Goal: Transaction & Acquisition: Subscribe to service/newsletter

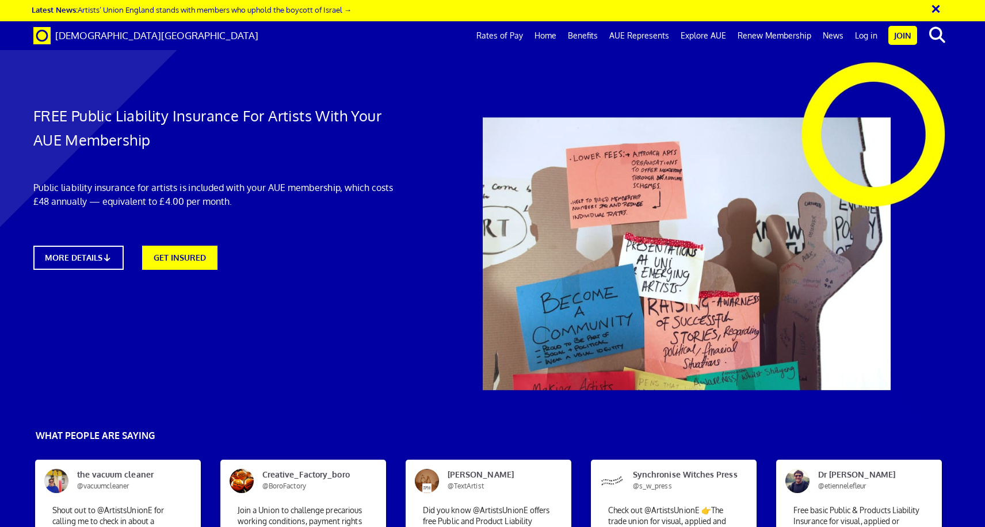
scroll to position [0, 13]
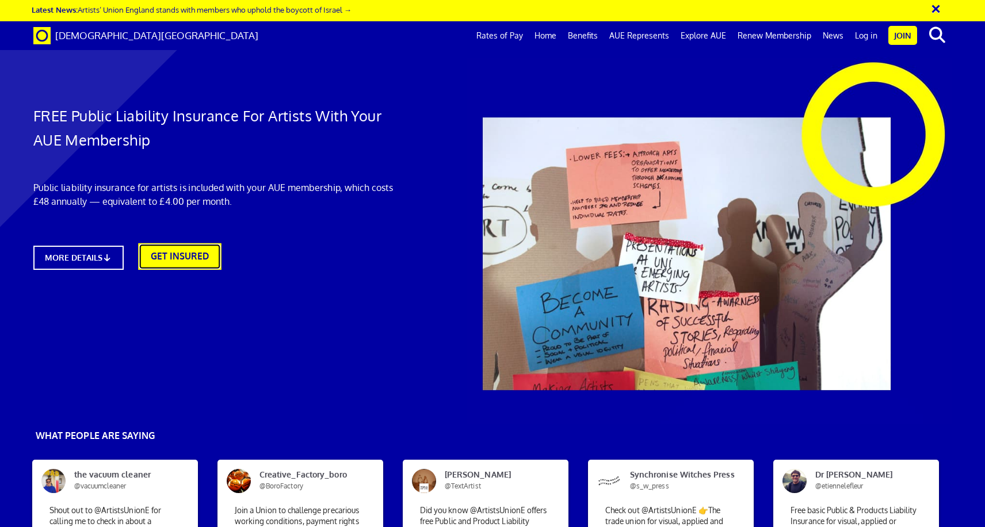
click at [201, 258] on link "GET INSURED" at bounding box center [180, 256] width 83 height 26
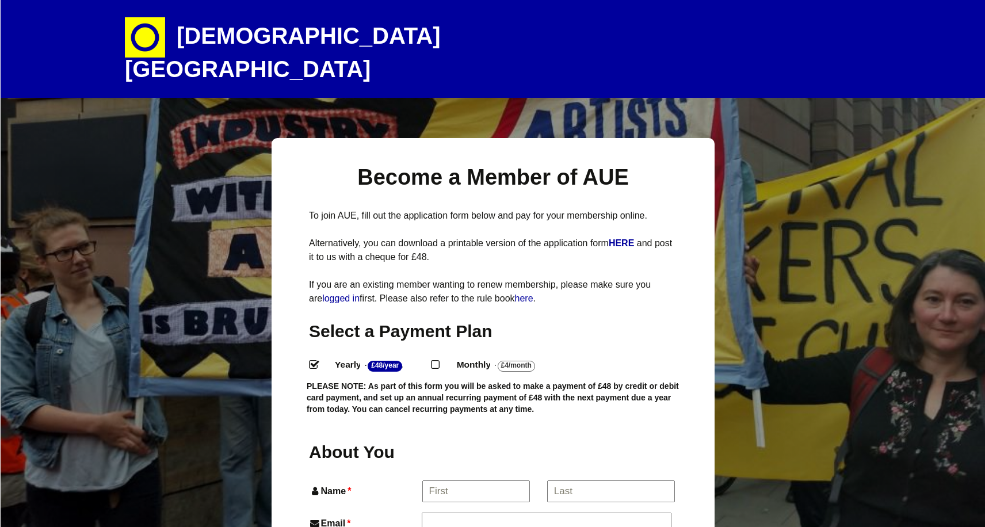
select select
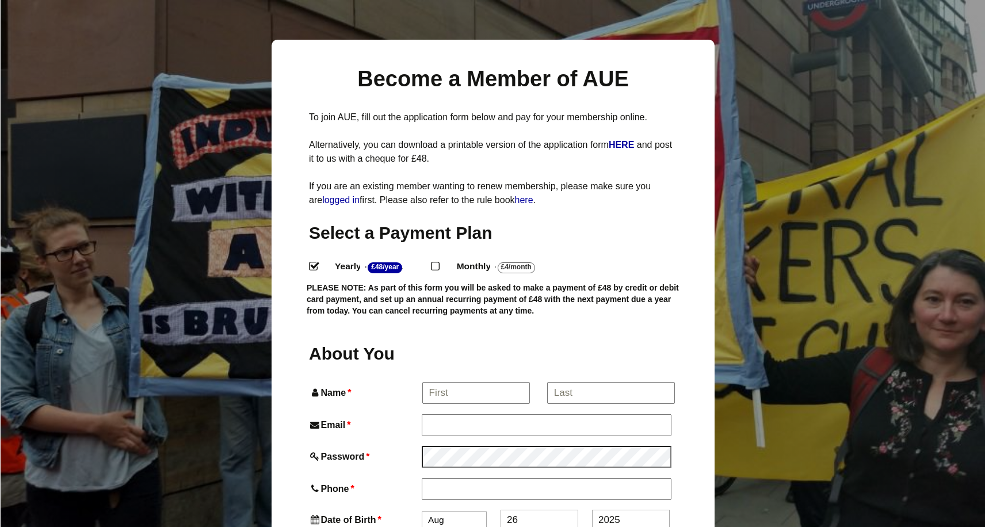
scroll to position [121, 0]
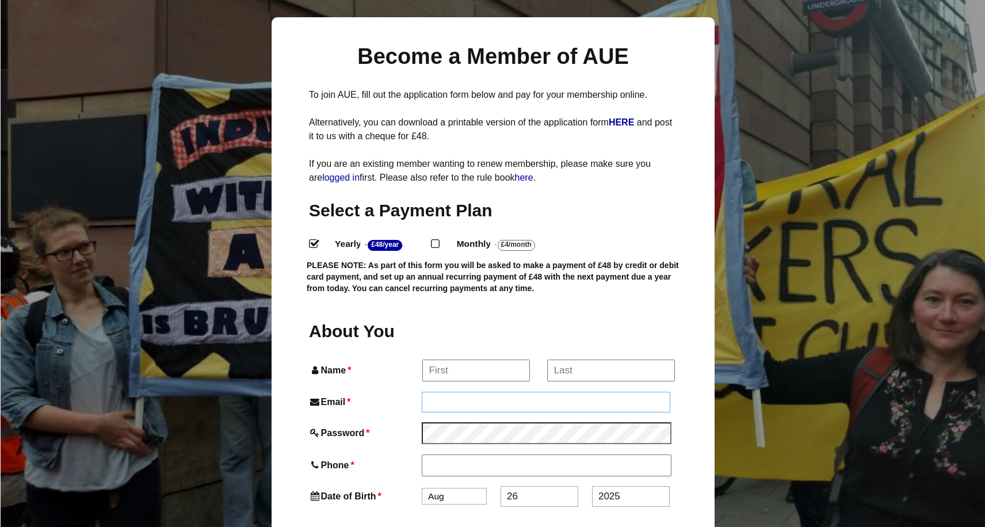
click at [485, 392] on input "Email *" at bounding box center [546, 402] width 248 height 21
type input "andy.dawson.music@outlook.com"
type input "andrew"
type input "andrew dawson"
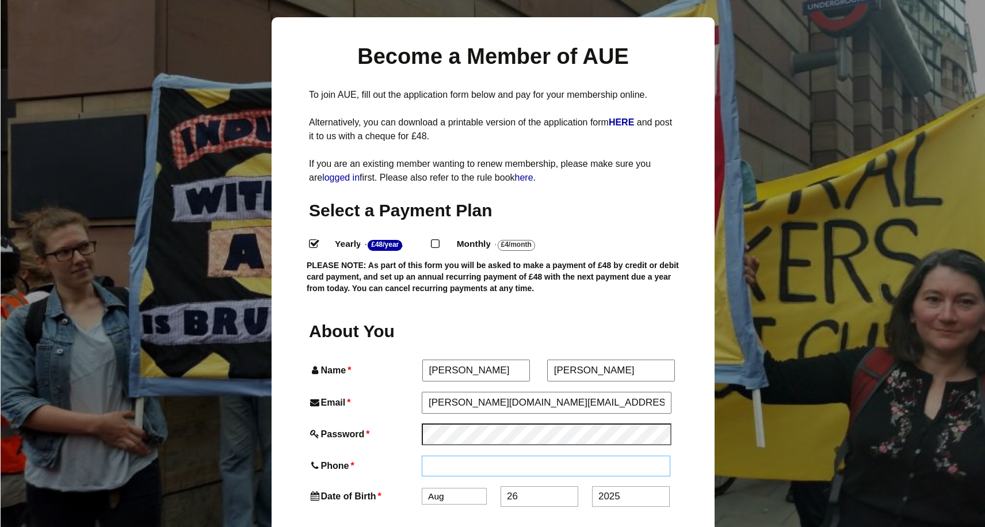
type input "07806592422"
type input "16 The Ridings, Forest Town"
type input "Forest Town"
type input "Mansfield"
type input "NG19 0QF"
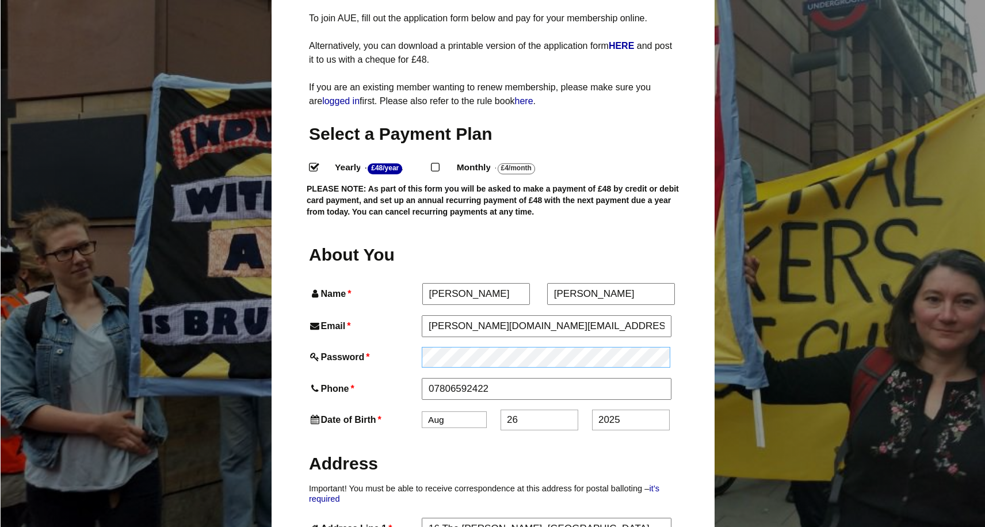
scroll to position [208, 0]
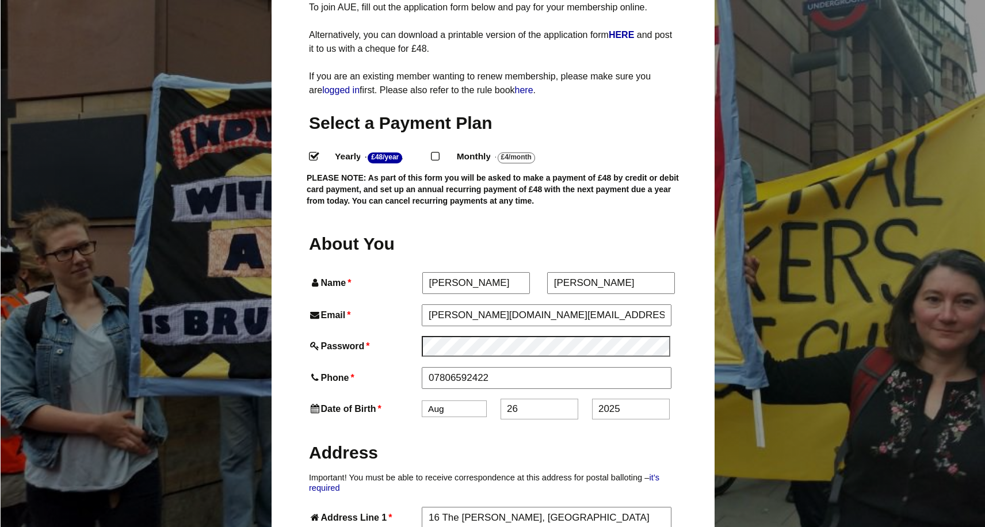
click at [475, 400] on select "Jan Feb Mar Apr May Jun Jul Aug Sep Oct Nov Dec" at bounding box center [454, 408] width 65 height 17
select select "4"
click at [422, 401] on select "Jan Feb Mar Apr May Jun Jul Aug Sep Oct Nov Dec" at bounding box center [454, 409] width 65 height 17
drag, startPoint x: 543, startPoint y: 389, endPoint x: 490, endPoint y: 385, distance: 53.0
click at [490, 400] on div "Date of Birth * Jan Feb Mar Apr May Jun Jul Aug Sep Oct Nov Dec 26 2025" at bounding box center [493, 410] width 368 height 21
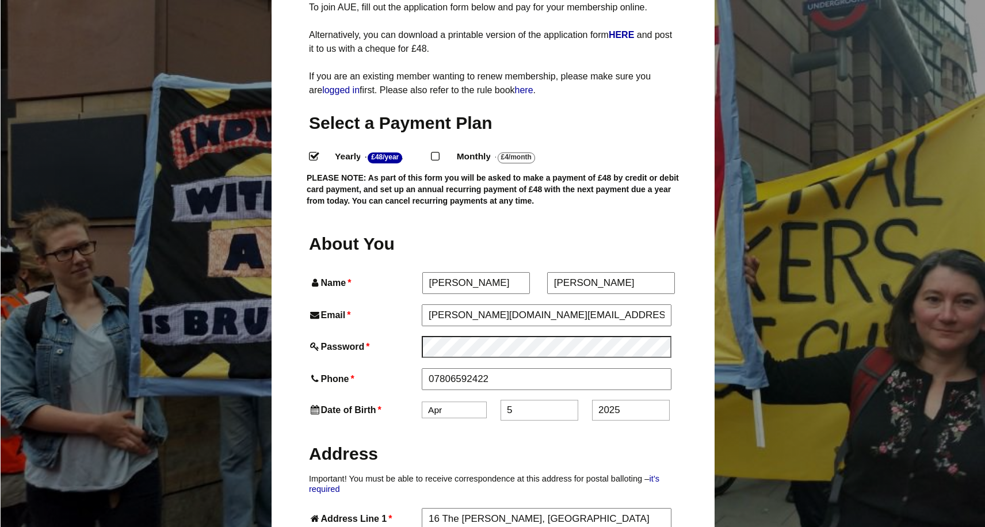
type input "5"
drag, startPoint x: 634, startPoint y: 388, endPoint x: 541, endPoint y: 384, distance: 92.7
click at [542, 400] on div "Date of Birth * Jan Feb Mar Apr May Jun Jul Aug Sep Oct Nov Dec 5 2025" at bounding box center [493, 410] width 368 height 21
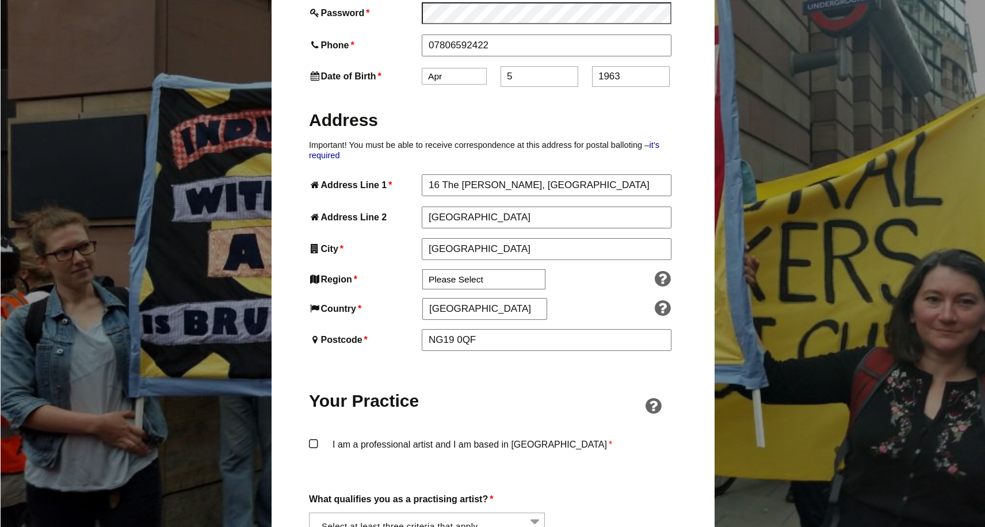
scroll to position [543, 0]
type input "1963"
click at [525, 268] on select "Please Select South East England London North West England East of England West…" at bounding box center [483, 278] width 123 height 20
click at [422, 268] on select "Please Select South East England London North West England East of England West…" at bounding box center [483, 278] width 123 height 20
click at [513, 268] on select "Please Select South East England London North West England East of England West…" at bounding box center [483, 278] width 123 height 20
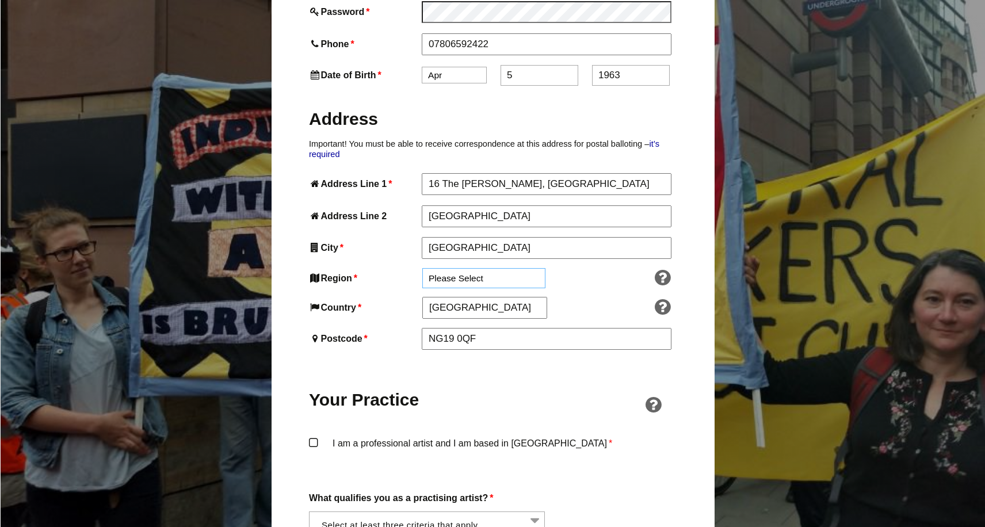
select select "East Midlands"
click at [422, 268] on select "Please Select South East England London North West England East of England West…" at bounding box center [483, 278] width 123 height 20
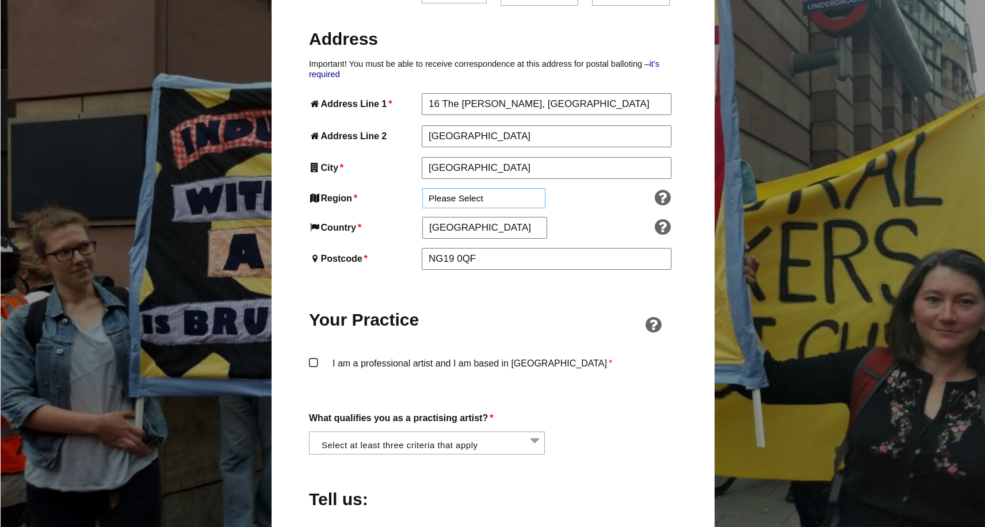
scroll to position [622, 0]
click at [313, 356] on label "I am a professional artist and I am based in England *" at bounding box center [493, 373] width 368 height 35
click at [0, 0] on input "I am a professional artist and I am based in England *" at bounding box center [0, 0] width 0 height 0
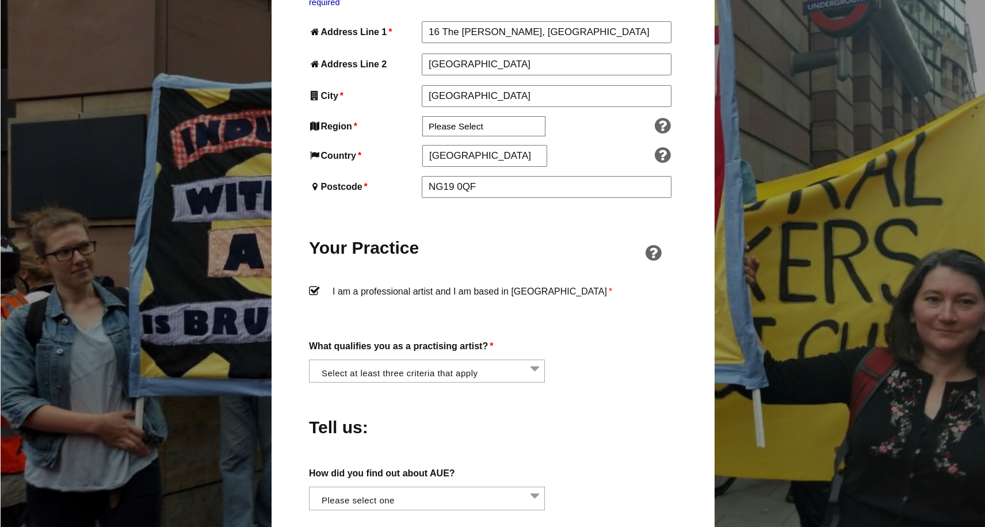
scroll to position [703, 0]
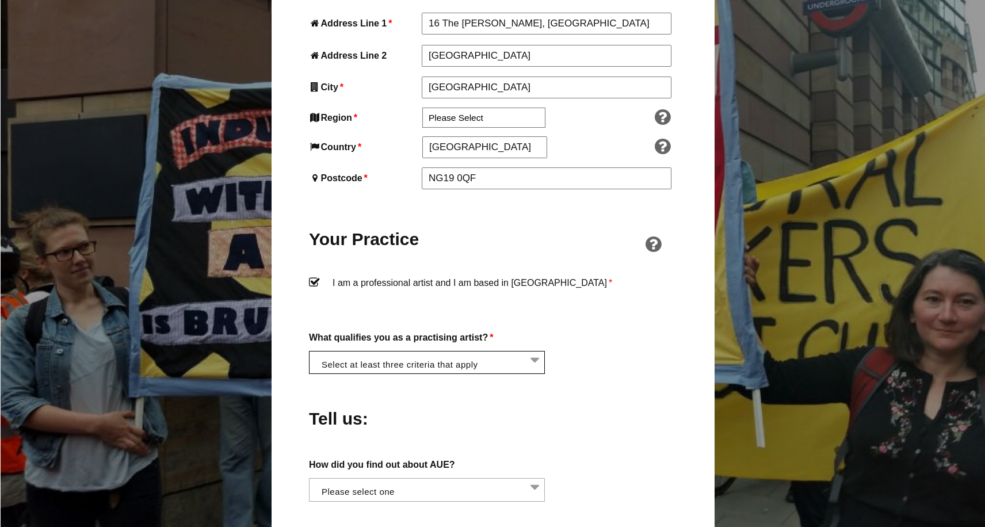
click at [536, 351] on li at bounding box center [430, 361] width 236 height 20
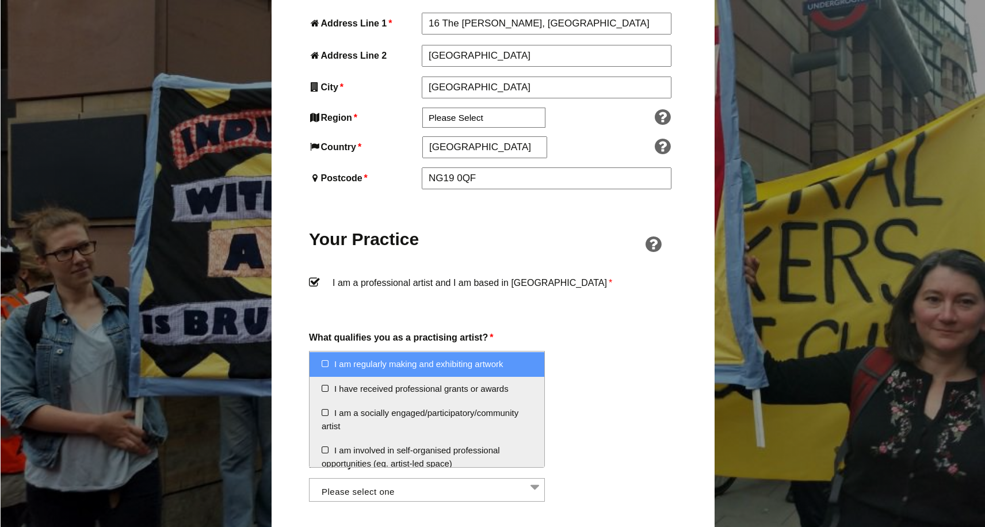
click at [323, 364] on li "I am regularly making and exhibiting artwork" at bounding box center [426, 364] width 235 height 25
select select "regularly_making_and_exhibiting_artwork"
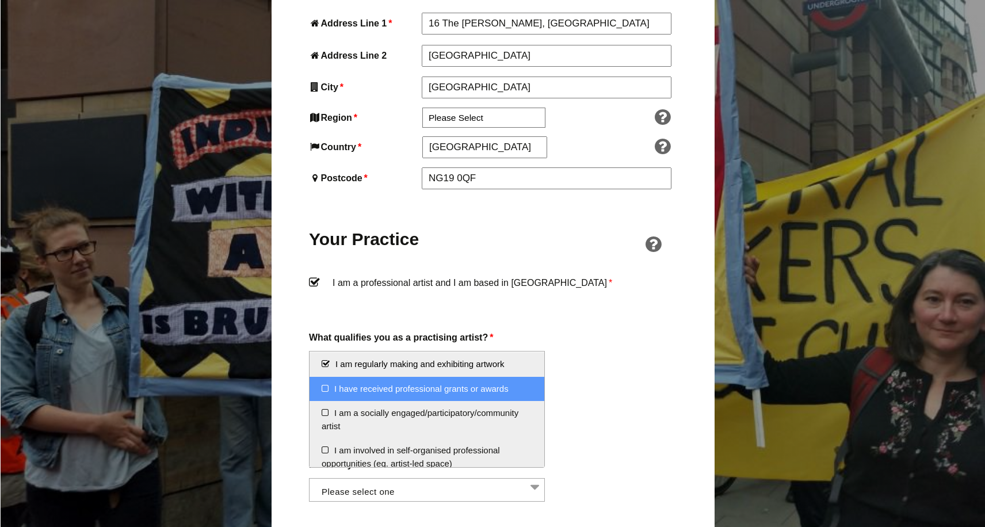
click at [324, 388] on li "I have received professional grants or awards" at bounding box center [426, 389] width 235 height 25
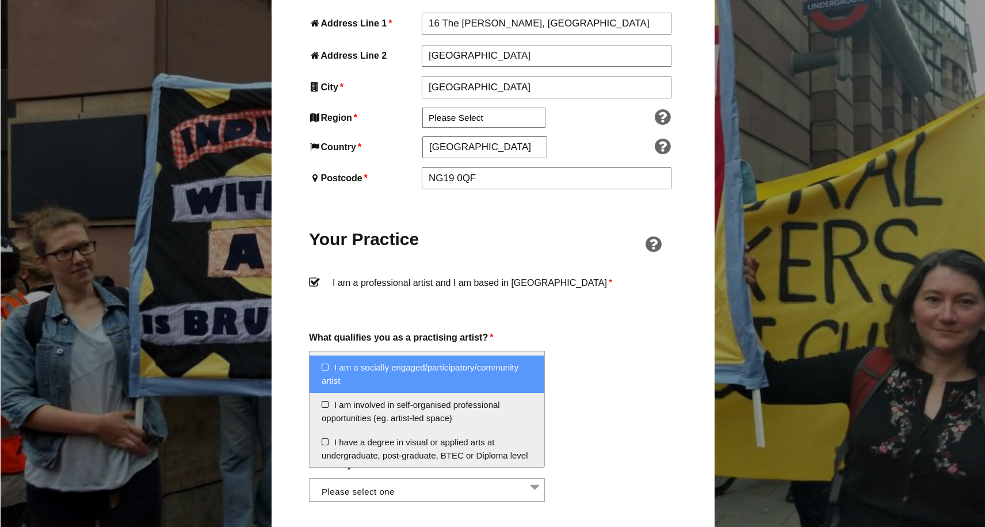
scroll to position [47, 0]
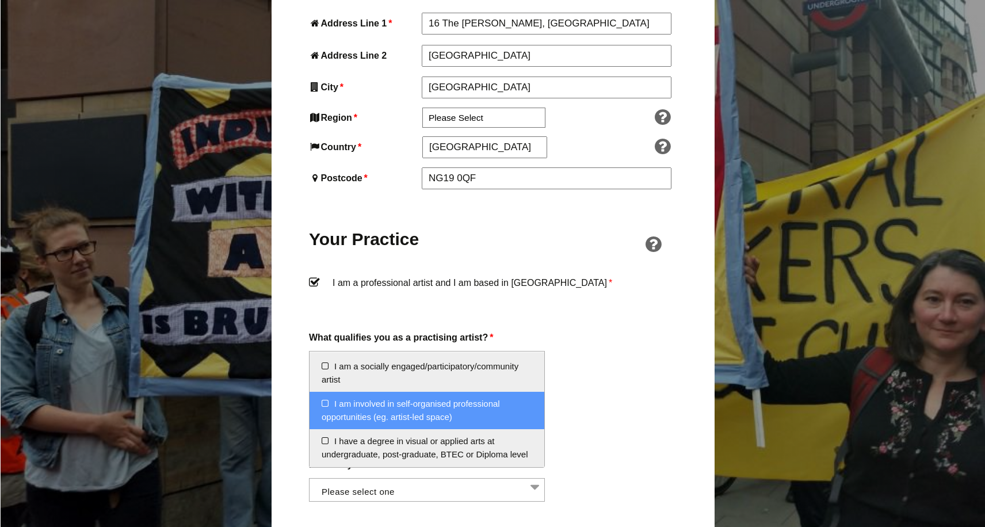
click at [327, 401] on li "I am involved in self-organised professional opportunities (eg. artist-led spac…" at bounding box center [426, 410] width 235 height 37
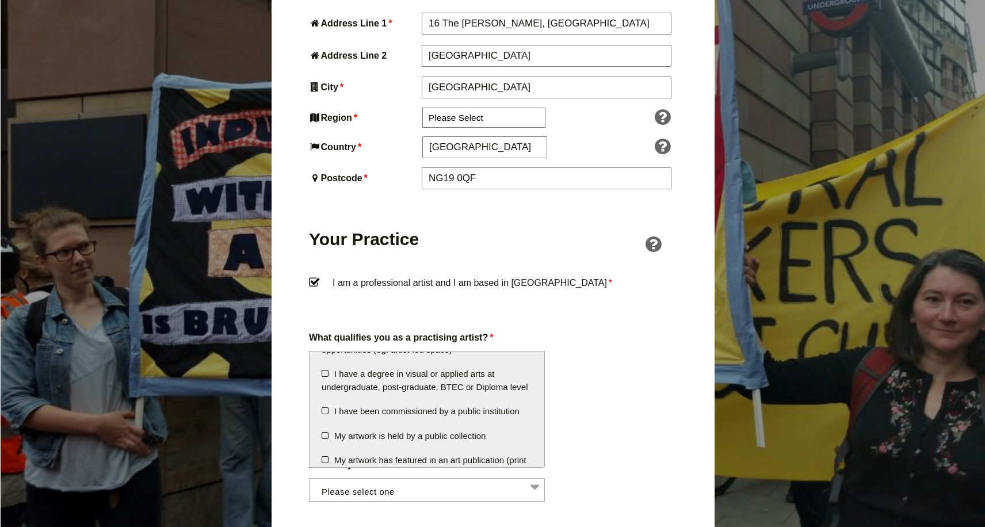
scroll to position [119, 0]
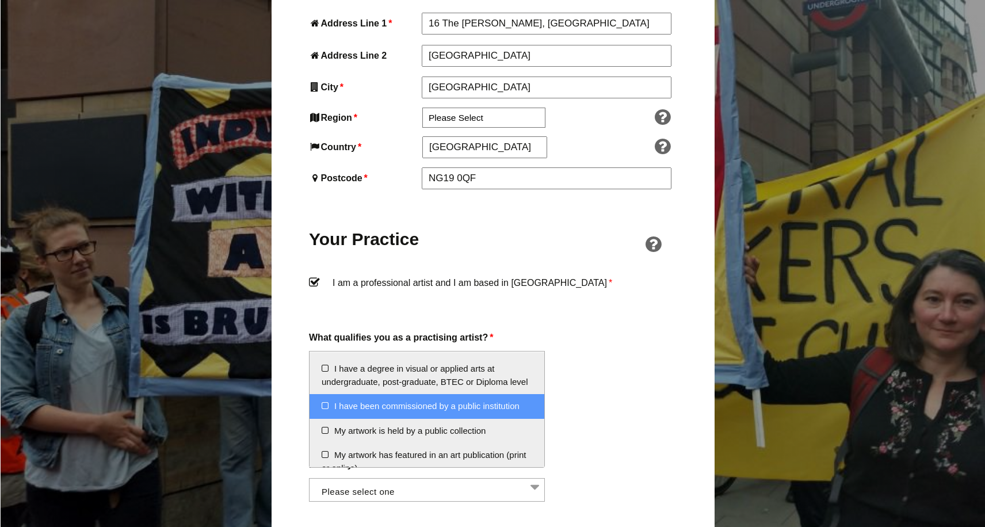
click at [325, 406] on li "I have been commissioned by a public institution" at bounding box center [426, 406] width 235 height 25
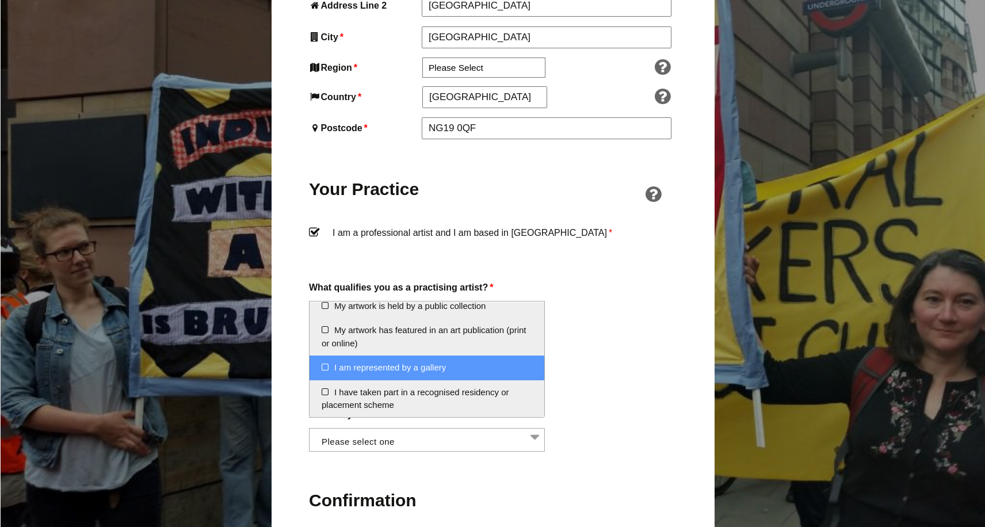
scroll to position [754, 0]
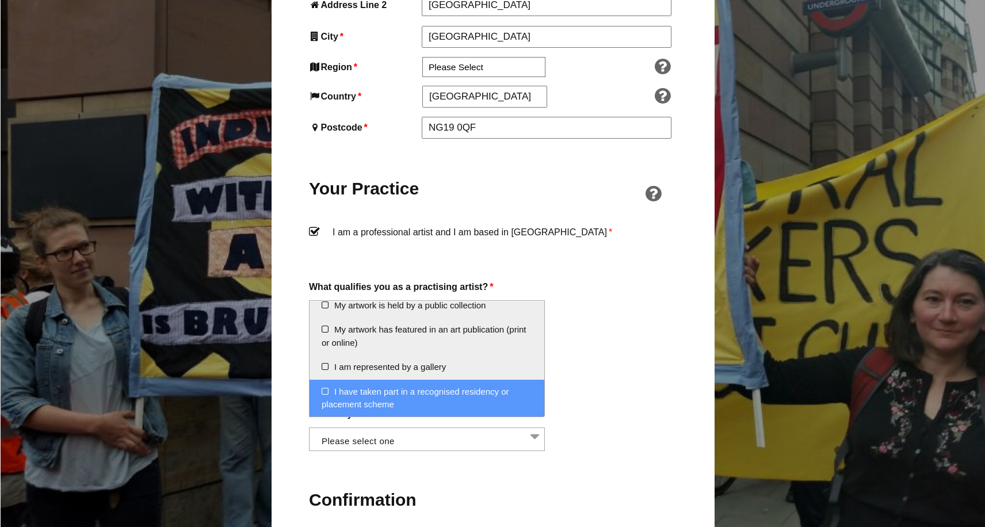
click at [593, 429] on div "How did you find out about AUE? Word of mouth Facebook Twitter Other social med…" at bounding box center [493, 428] width 368 height 45
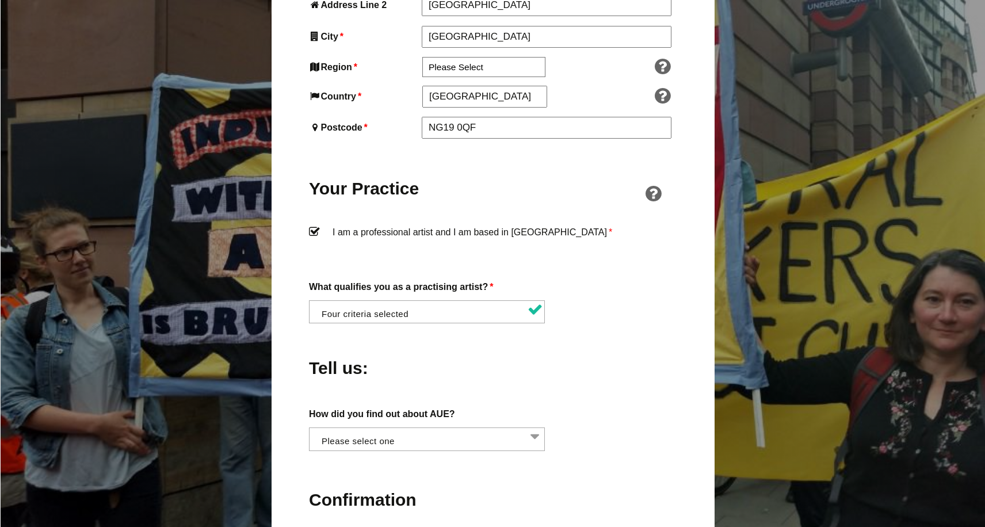
scroll to position [0, 1]
click at [535, 428] on li at bounding box center [430, 438] width 236 height 20
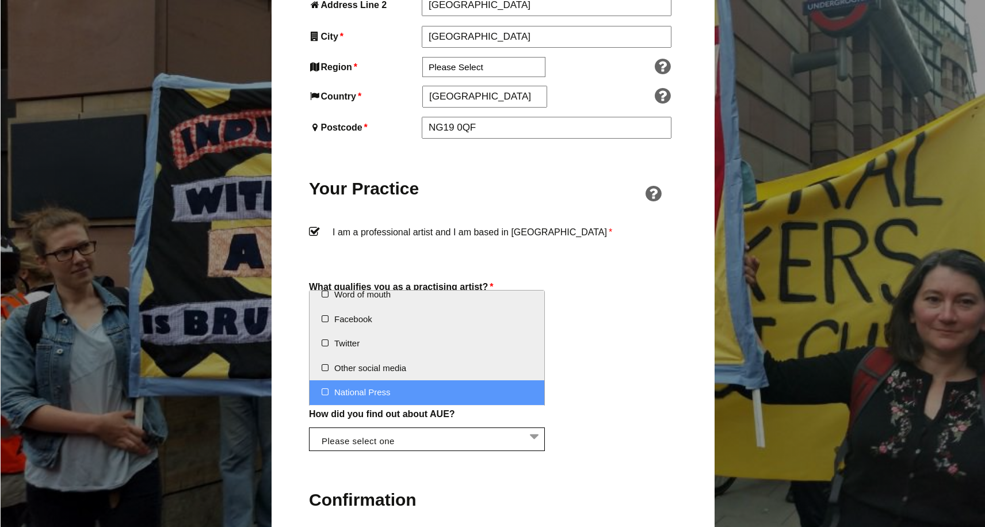
scroll to position [0, 0]
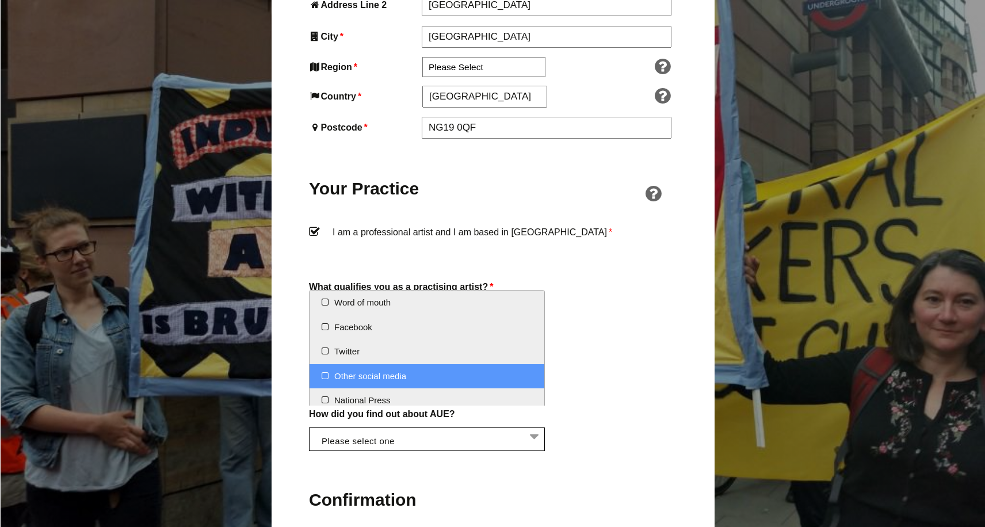
select select "Other social media"
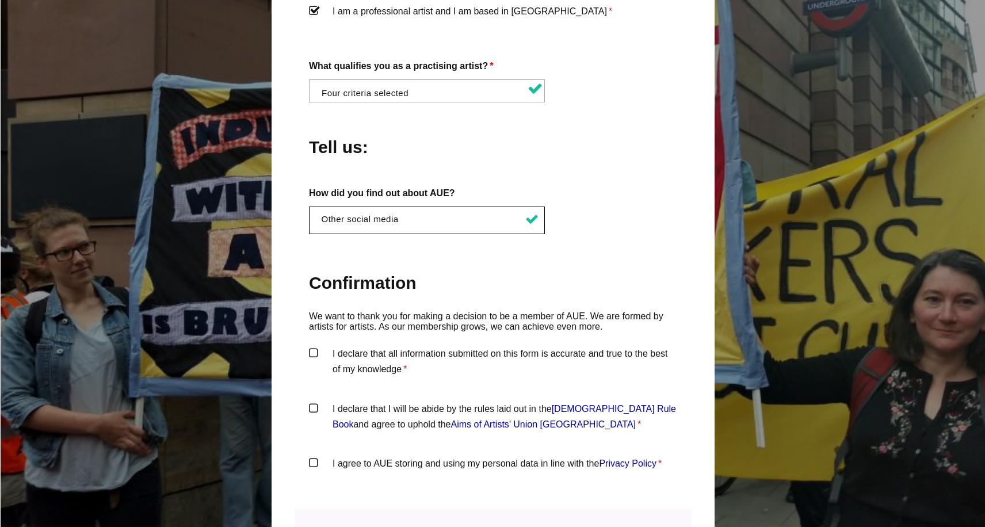
scroll to position [977, 0]
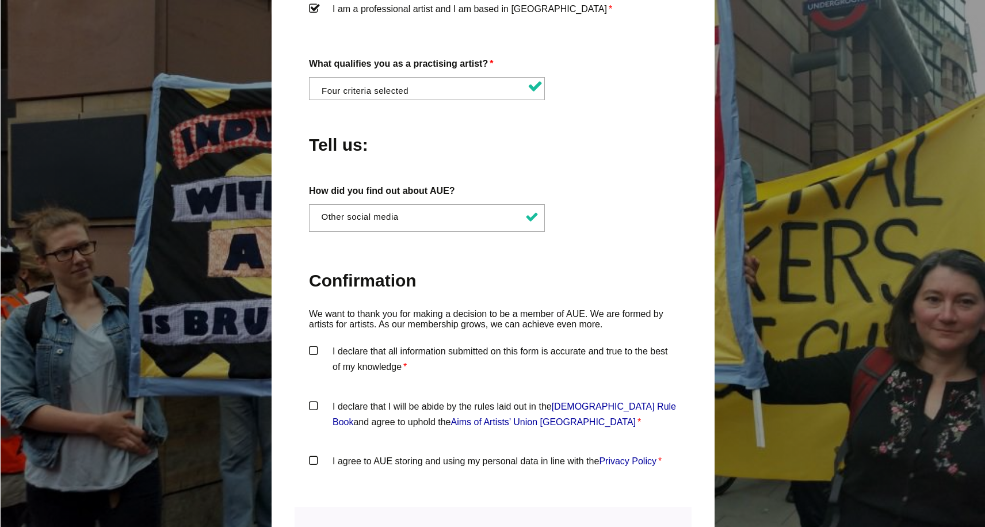
click at [315, 343] on label "I declare that all information submitted on this form is accurate and true to t…" at bounding box center [493, 360] width 368 height 35
click at [0, 0] on input "I declare that all information submitted on this form is accurate and true to t…" at bounding box center [0, 0] width 0 height 0
click at [319, 399] on label "I declare that I will be abide by the rules laid out in the Artists' Union Engl…" at bounding box center [493, 416] width 368 height 35
click at [0, 0] on input "I declare that I will be abide by the rules laid out in the Artists' Union Engl…" at bounding box center [0, 0] width 0 height 0
click at [316, 453] on label "I agree to AUE storing and using my personal data in line with the Privacy Poli…" at bounding box center [493, 470] width 368 height 35
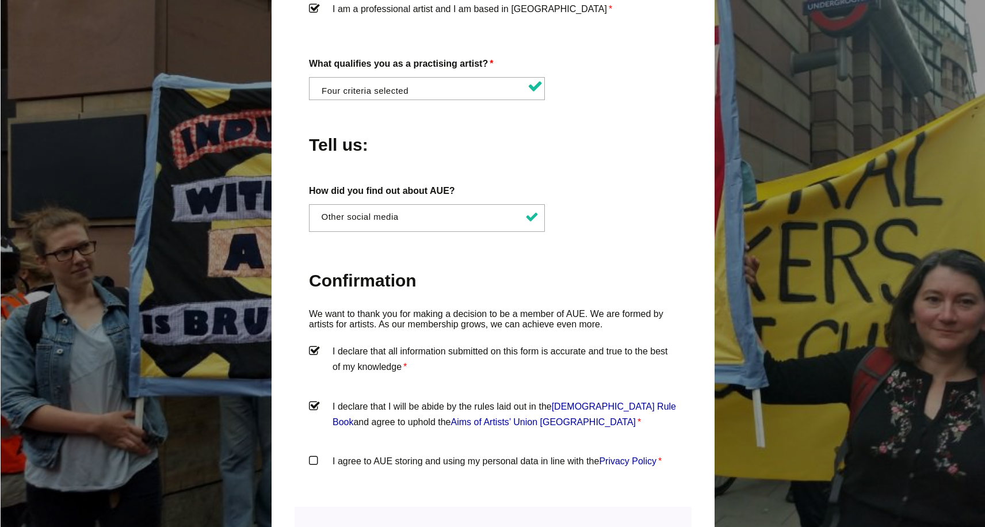
click at [0, 0] on input "I agree to AUE storing and using my personal data in line with the Privacy Poli…" at bounding box center [0, 0] width 0 height 0
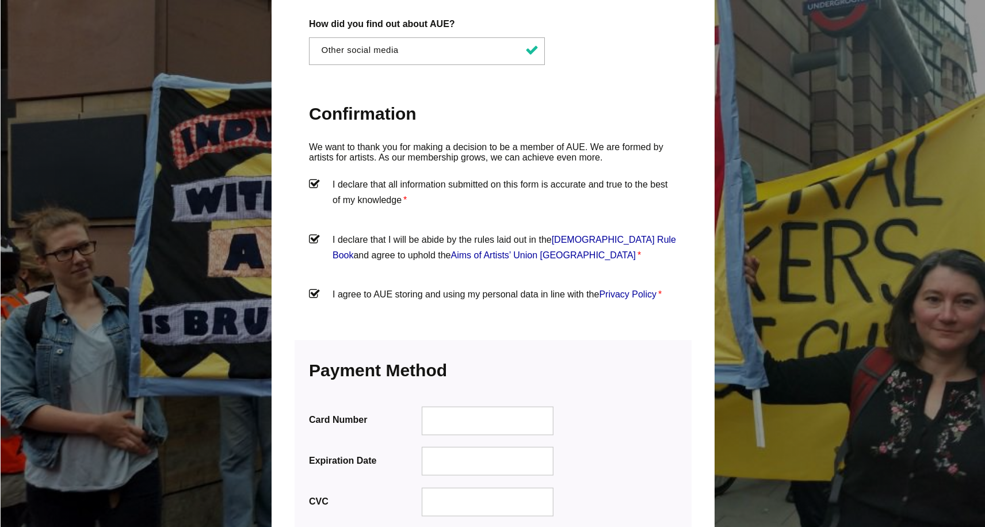
scroll to position [1150, 0]
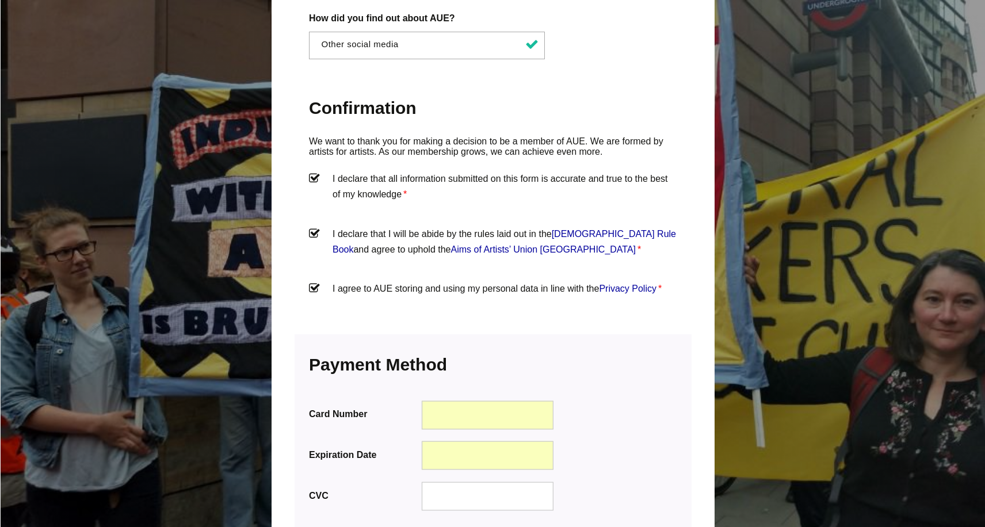
click at [460, 482] on div at bounding box center [488, 496] width 132 height 29
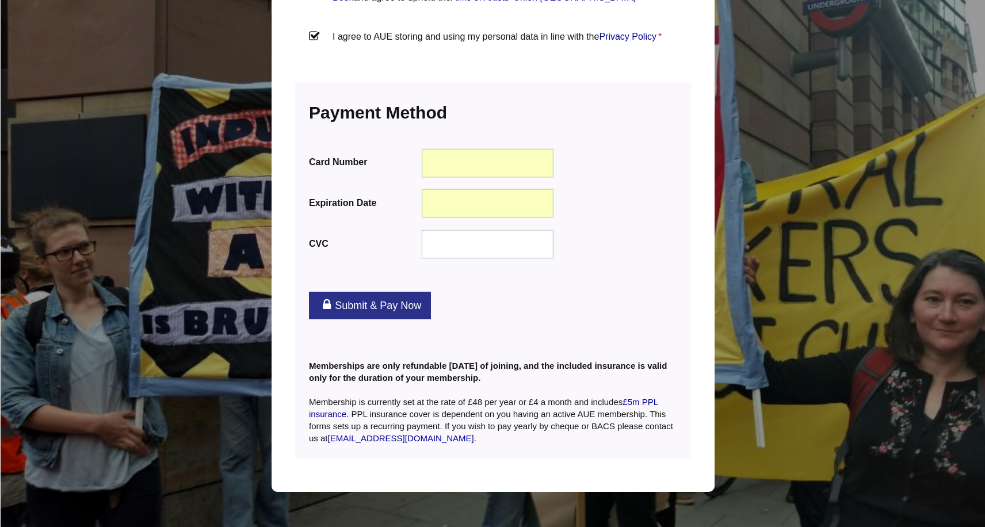
scroll to position [1402, 0]
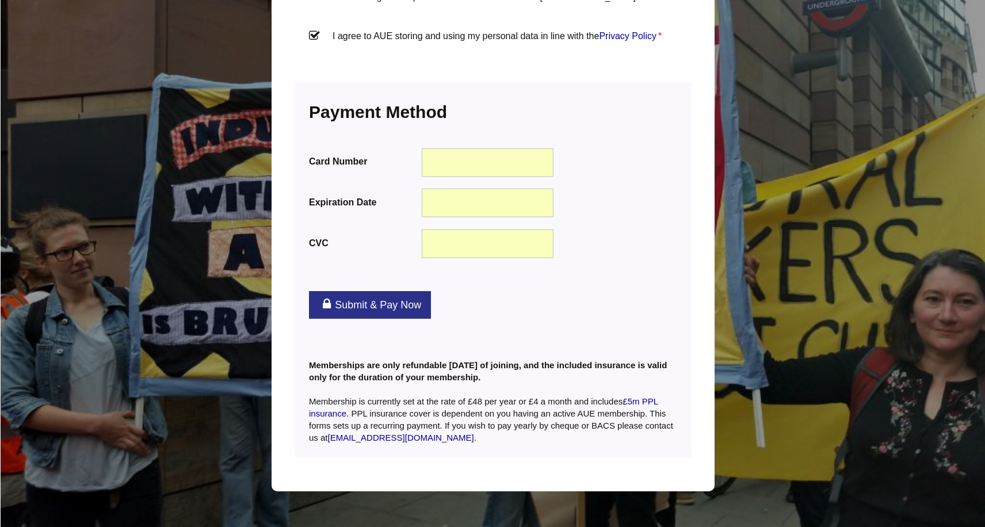
click at [397, 291] on link "Submit & Pay Now" at bounding box center [370, 305] width 122 height 28
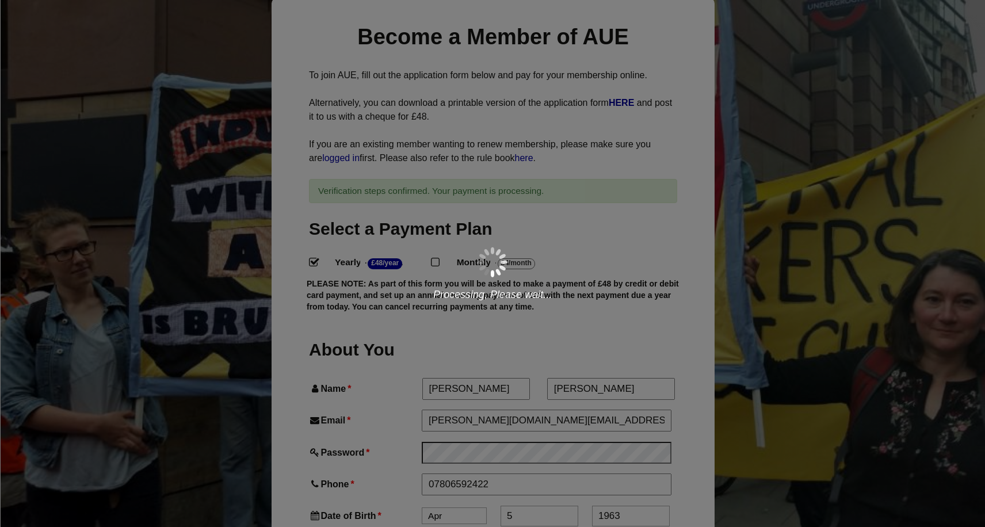
scroll to position [141, 0]
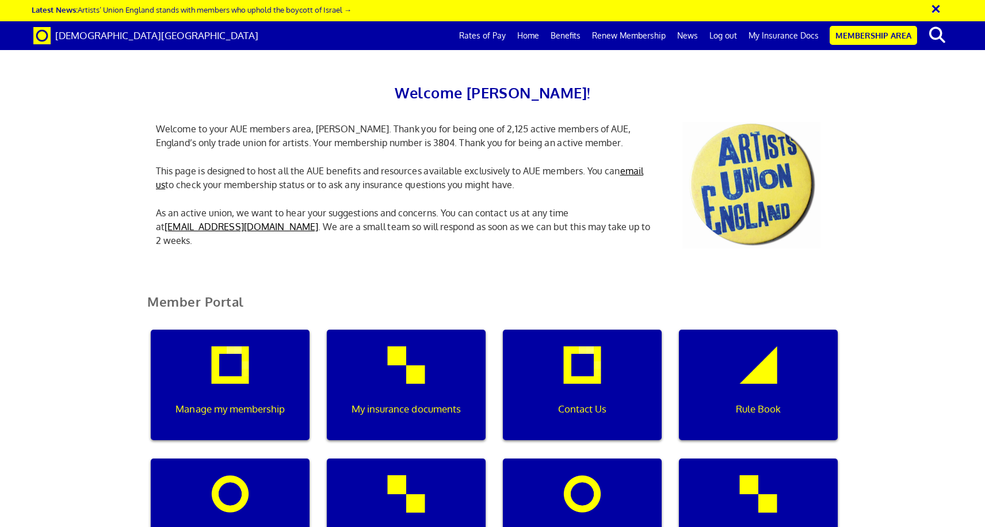
scroll to position [75, 0]
click at [423, 330] on div "My insurance documents" at bounding box center [406, 385] width 159 height 110
click at [419, 330] on div "My insurance documents" at bounding box center [406, 385] width 159 height 110
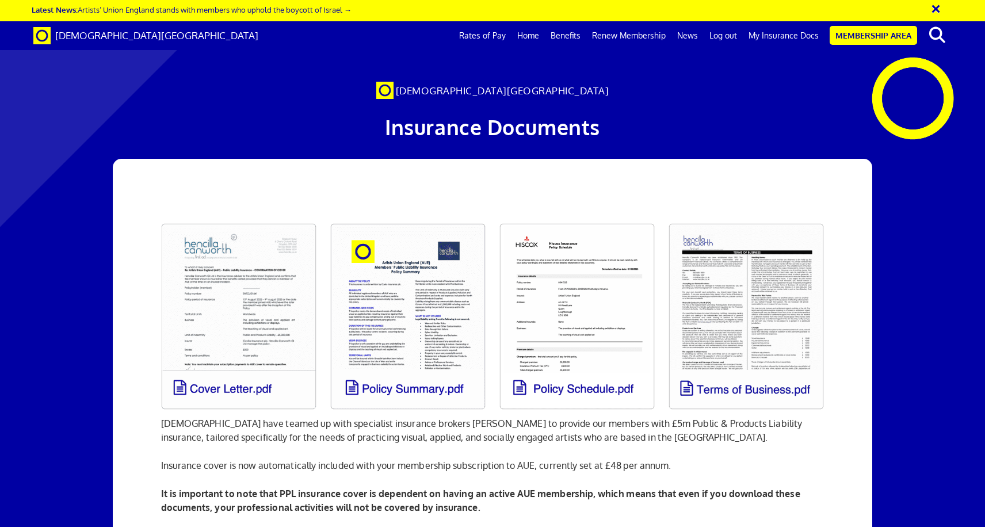
scroll to position [0, 13]
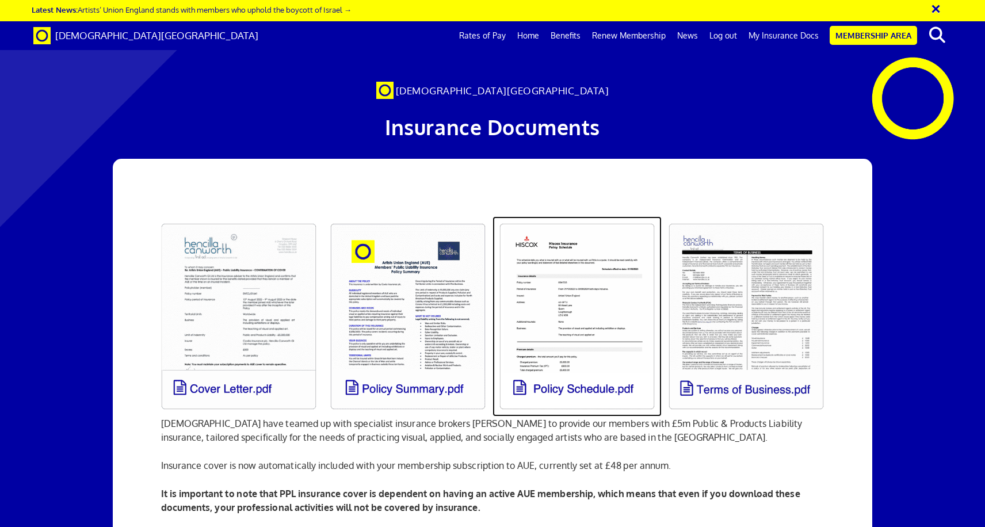
click at [564, 322] on link at bounding box center [576, 316] width 169 height 200
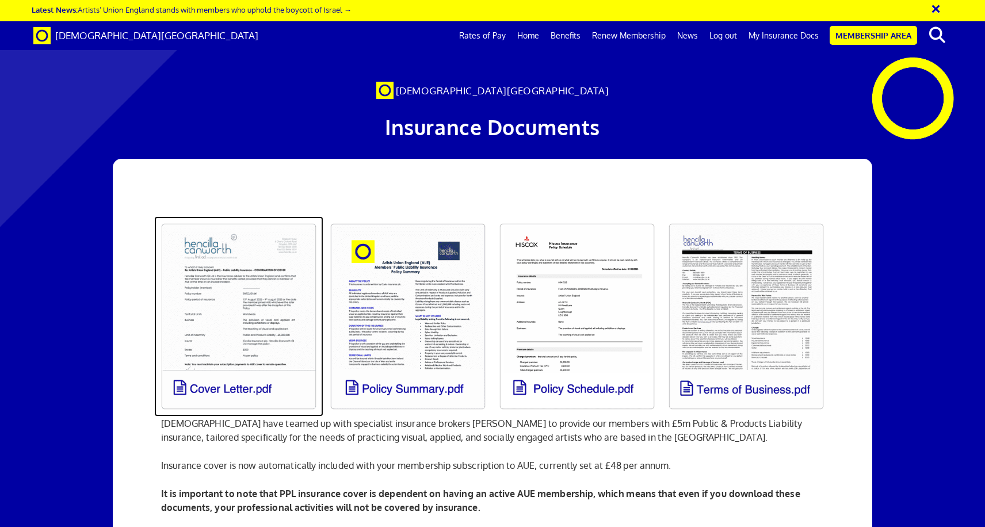
click at [258, 327] on link at bounding box center [238, 316] width 169 height 200
click at [285, 344] on link at bounding box center [238, 316] width 169 height 200
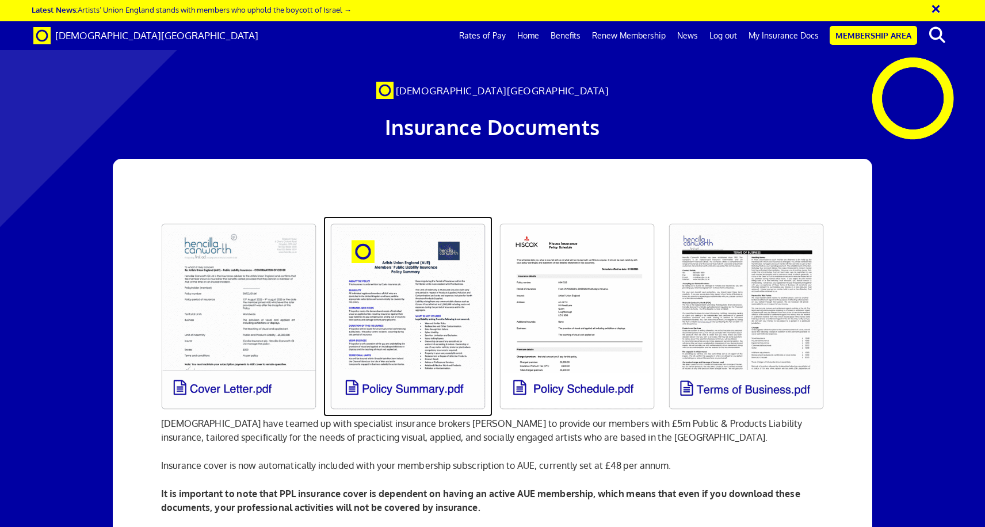
click at [425, 350] on link at bounding box center [407, 316] width 169 height 200
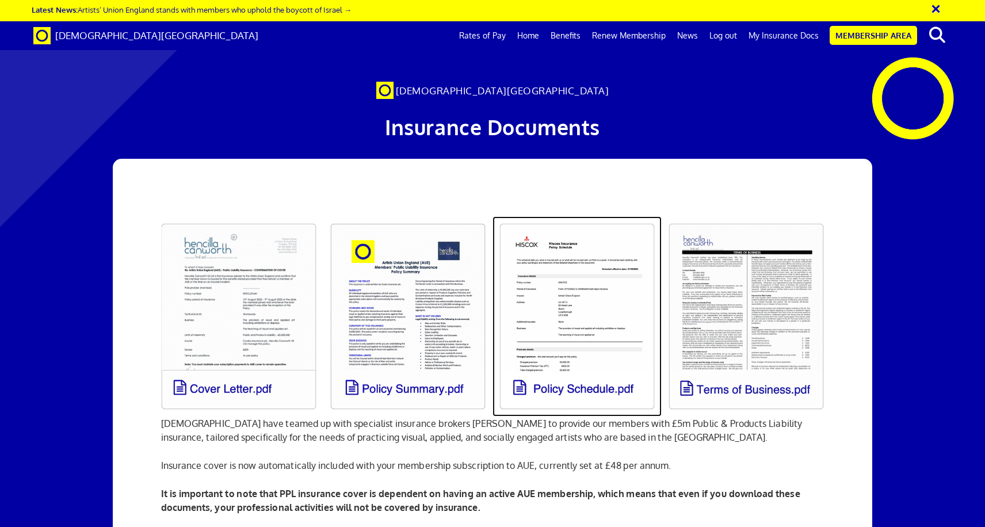
click at [587, 329] on link at bounding box center [576, 316] width 169 height 200
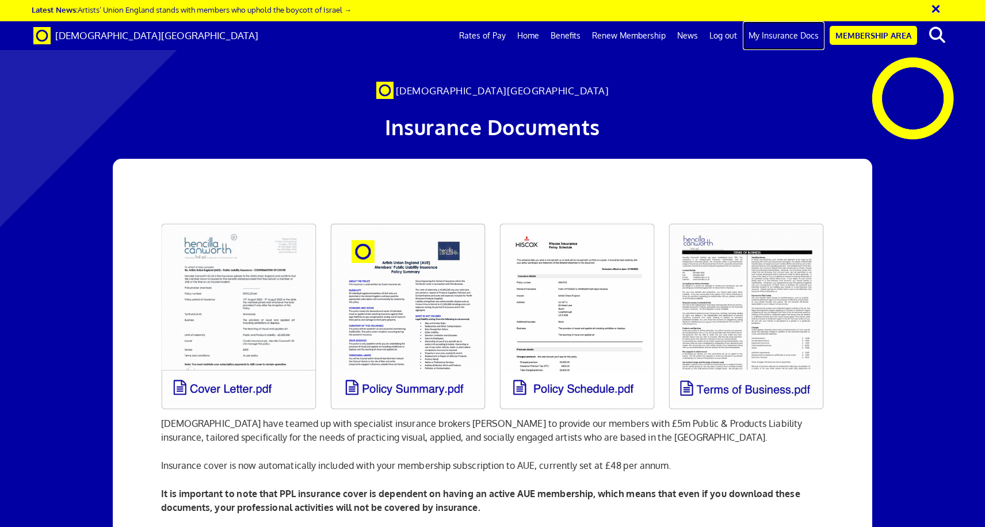
click at [796, 36] on link "My Insurance Docs" at bounding box center [784, 35] width 82 height 29
click at [793, 38] on link "My Insurance Docs" at bounding box center [784, 35] width 82 height 29
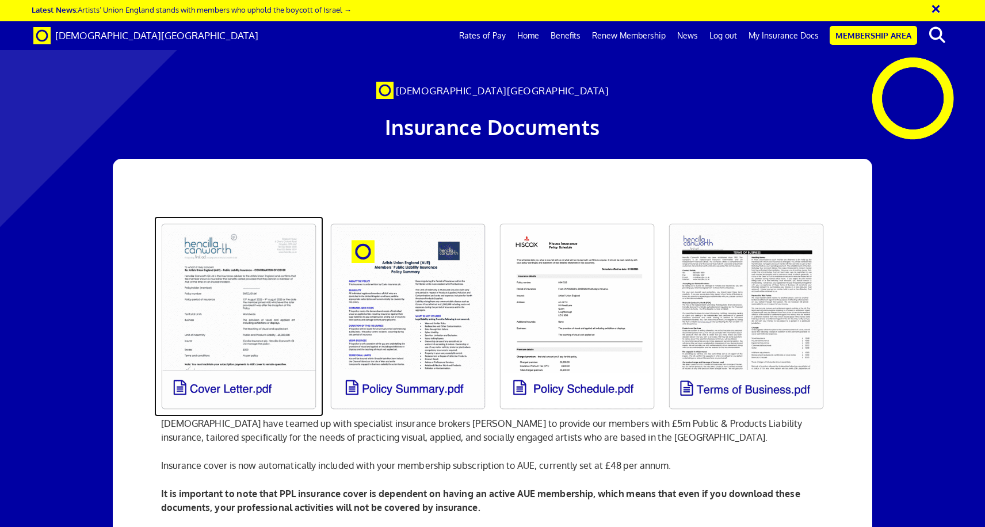
click at [261, 305] on link at bounding box center [238, 316] width 169 height 200
click at [244, 237] on link at bounding box center [238, 316] width 169 height 200
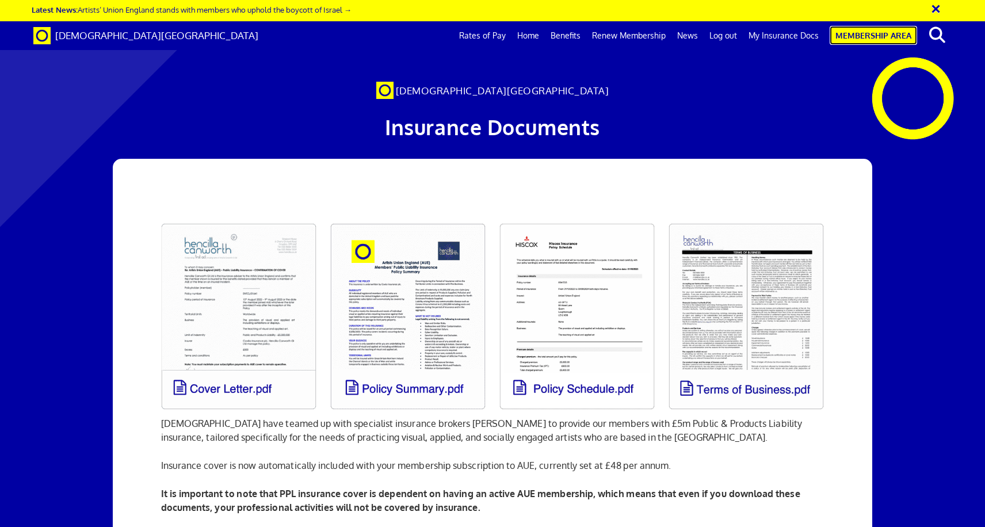
click at [869, 38] on link "Membership Area" at bounding box center [872, 35] width 87 height 19
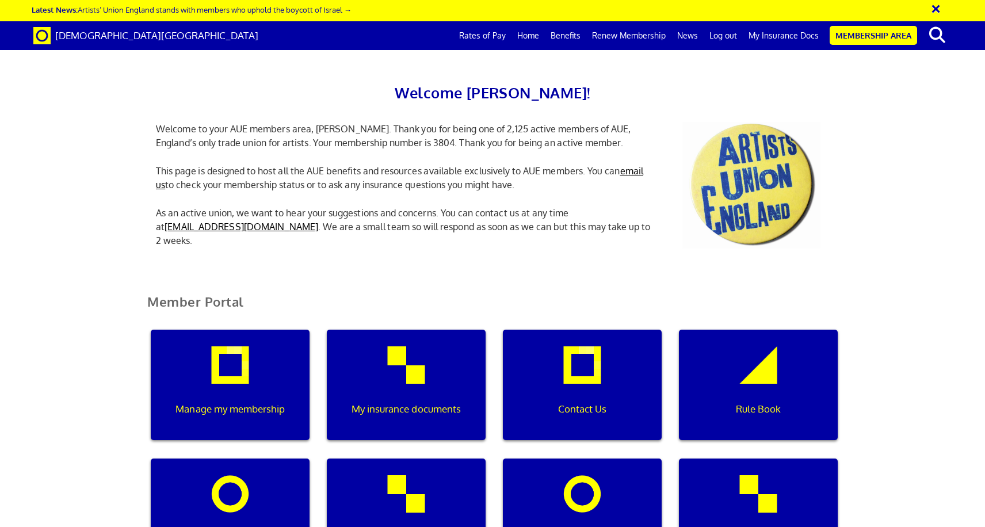
scroll to position [107, 0]
click at [426, 330] on div "My insurance documents" at bounding box center [406, 385] width 159 height 110
click at [411, 330] on div "My insurance documents" at bounding box center [406, 385] width 159 height 110
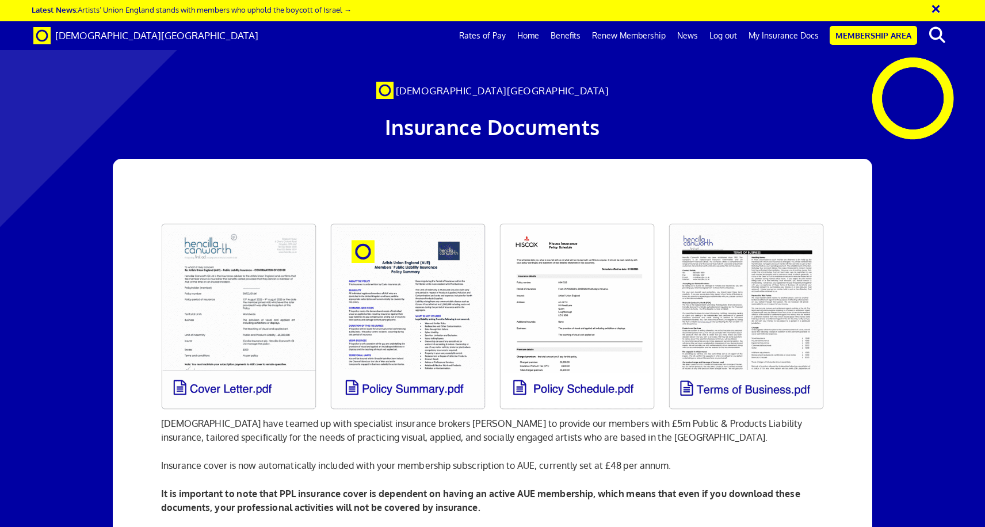
scroll to position [378, 0]
click at [498, 526] on link "login" at bounding box center [497, 536] width 32 height 12
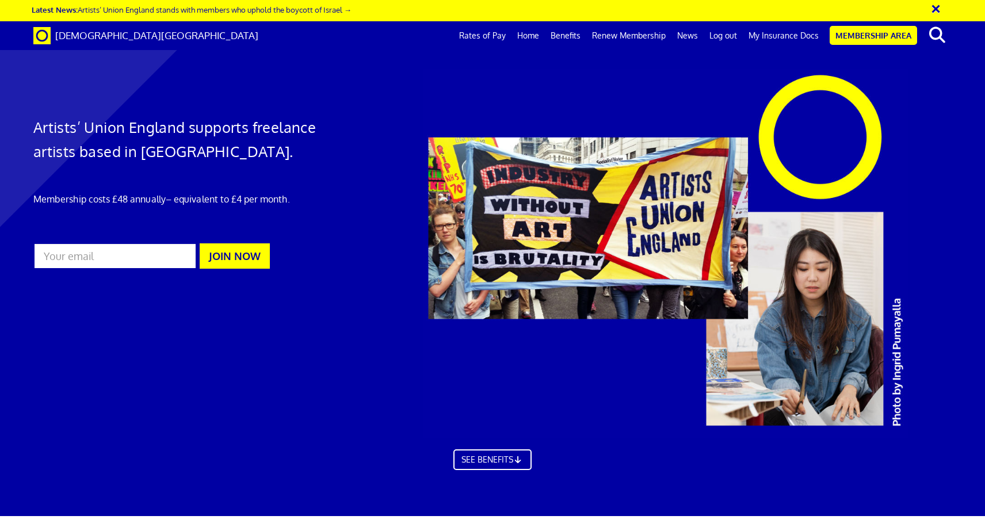
scroll to position [0, 13]
click at [794, 36] on link "My Insurance Docs" at bounding box center [784, 35] width 82 height 29
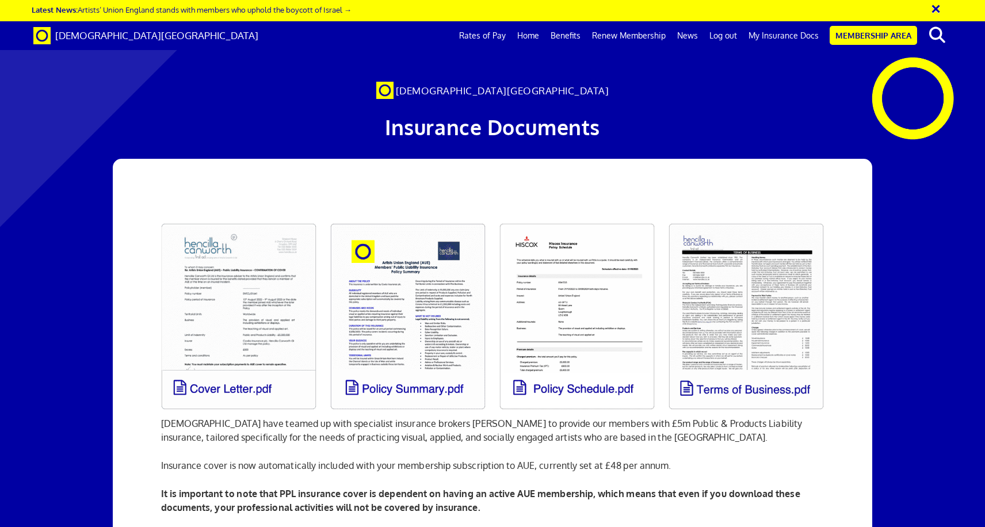
scroll to position [0, 13]
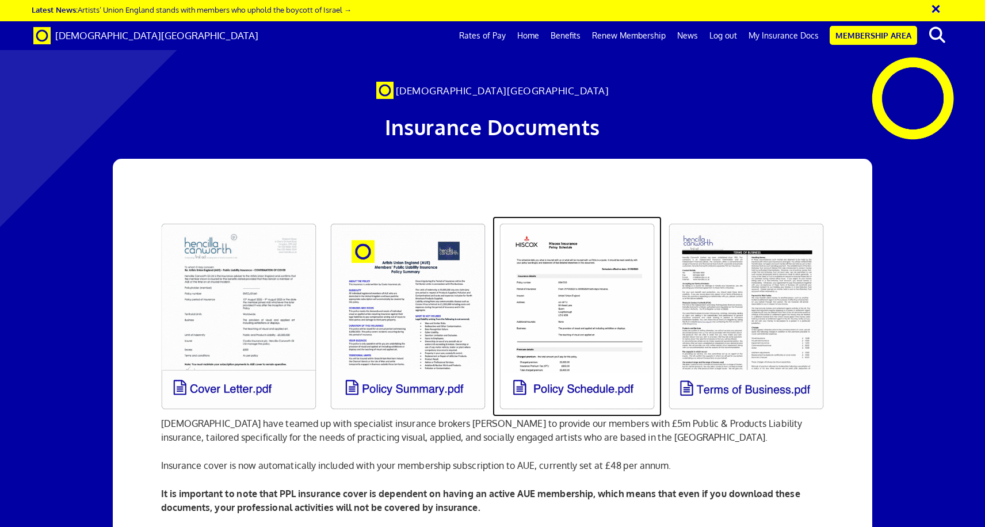
click at [597, 305] on link at bounding box center [576, 316] width 169 height 200
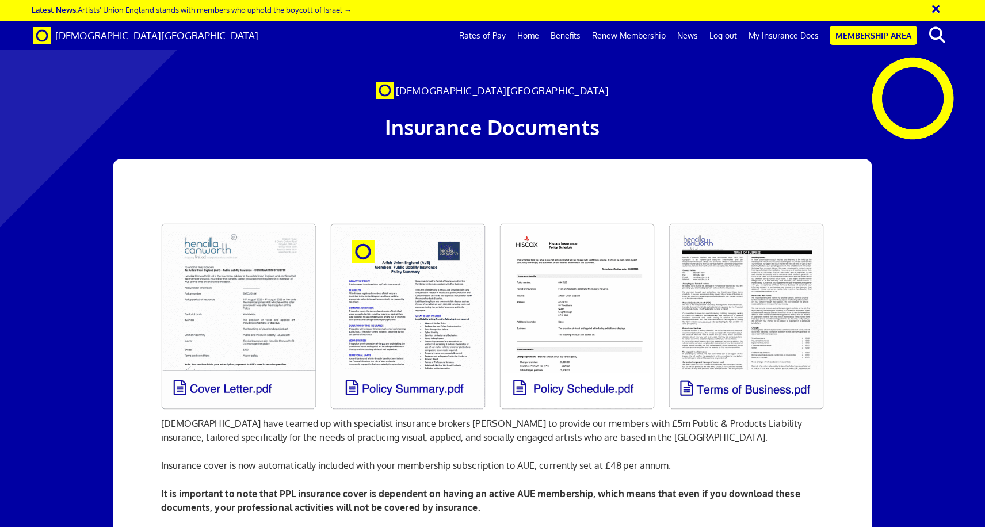
click at [934, 7] on button "×" at bounding box center [943, 7] width 29 height 19
click at [502, 526] on link "login" at bounding box center [497, 536] width 32 height 12
